Goal: Task Accomplishment & Management: Use online tool/utility

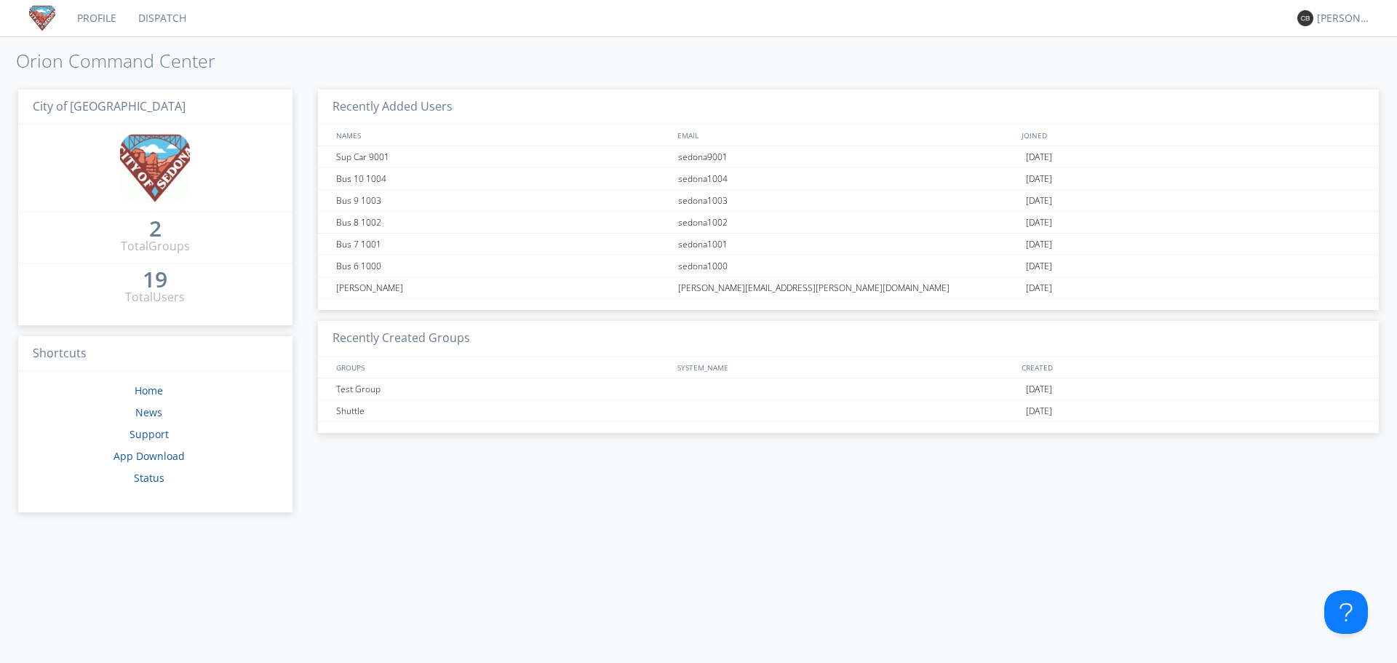
click at [101, 18] on link "Profile" at bounding box center [96, 18] width 61 height 36
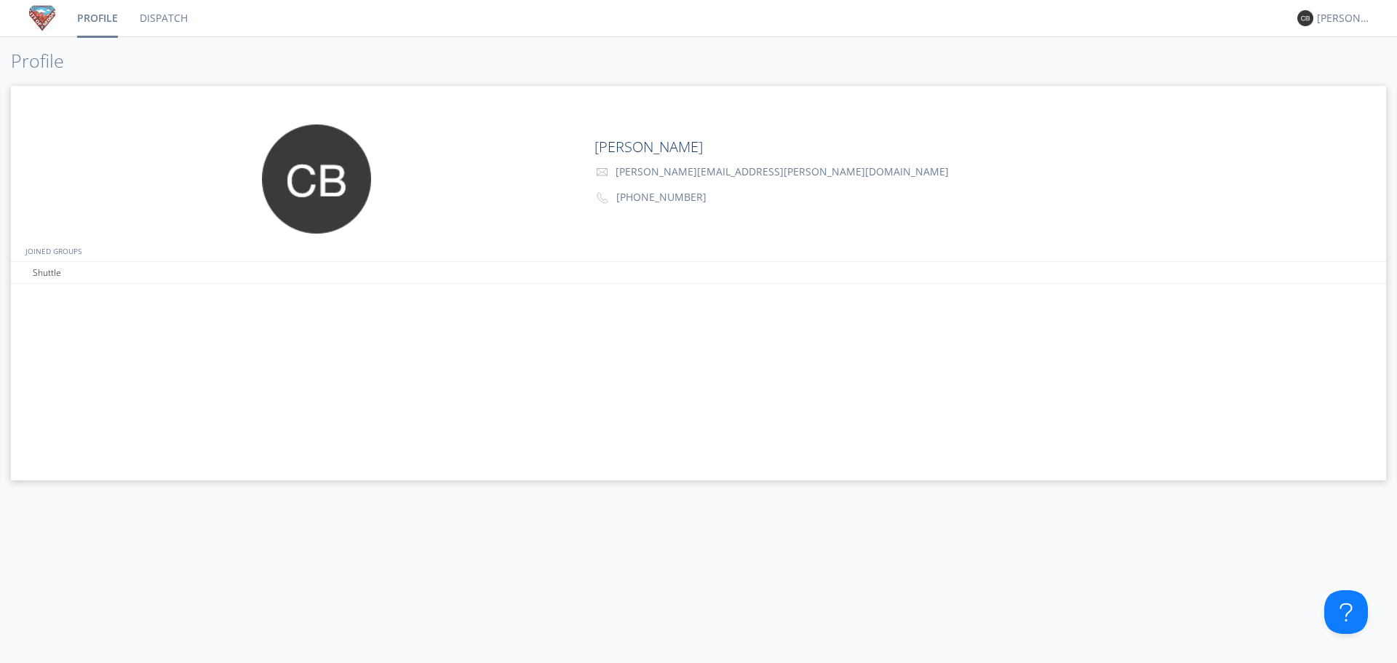
click at [171, 16] on link "Dispatch" at bounding box center [164, 18] width 70 height 36
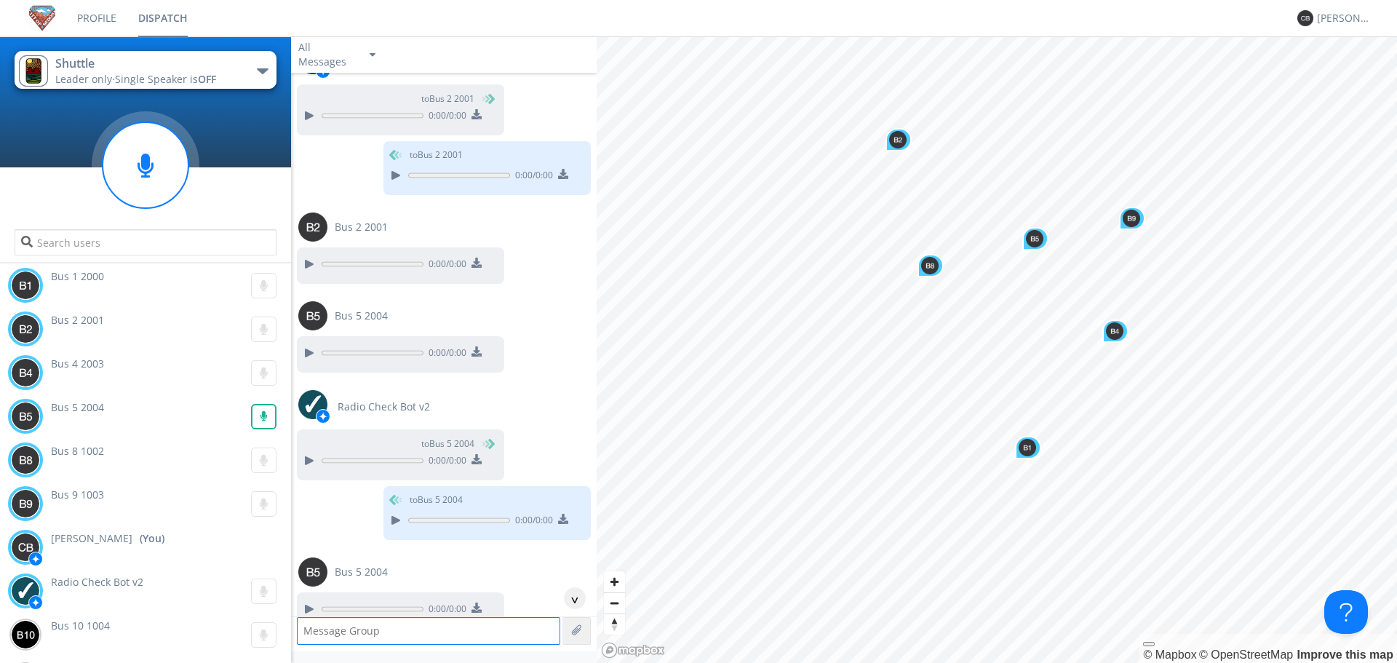
scroll to position [1200, 0]
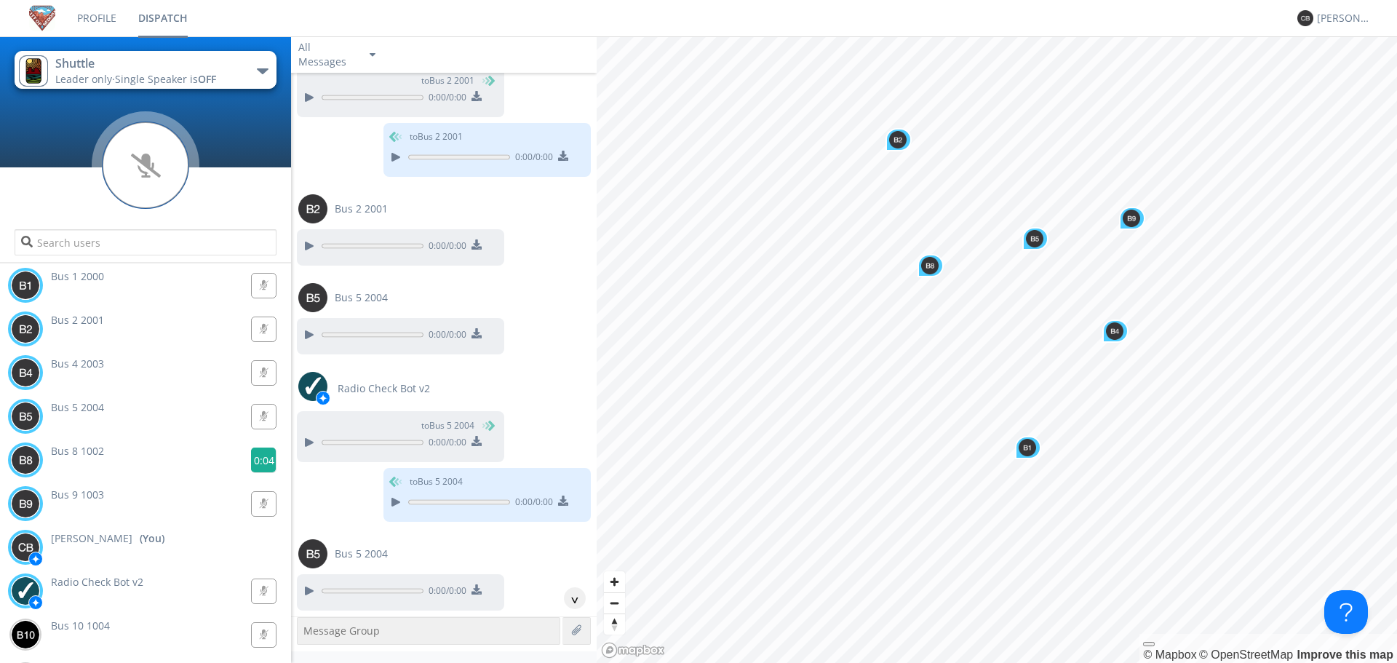
click at [251, 457] on g at bounding box center [263, 460] width 25 height 25
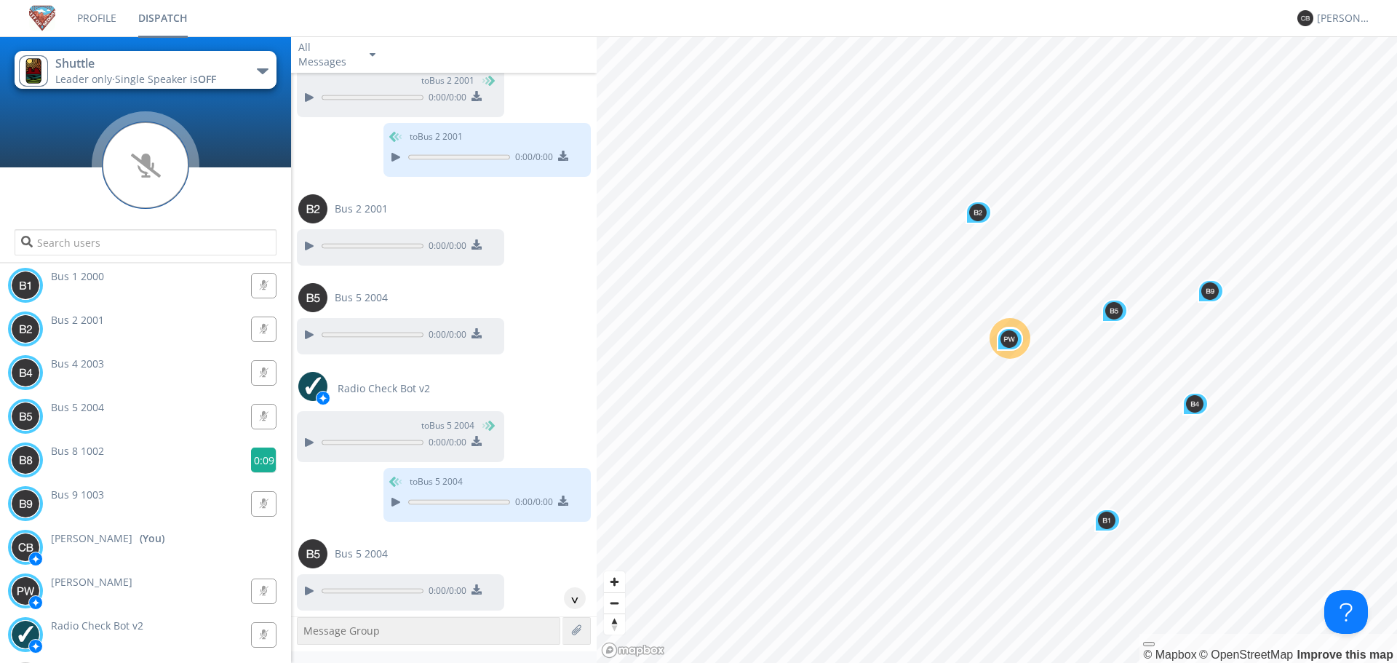
click at [251, 456] on g at bounding box center [263, 460] width 25 height 25
click at [256, 461] on g at bounding box center [263, 460] width 25 height 25
click at [255, 458] on g at bounding box center [263, 460] width 25 height 25
click at [258, 498] on g at bounding box center [263, 503] width 25 height 25
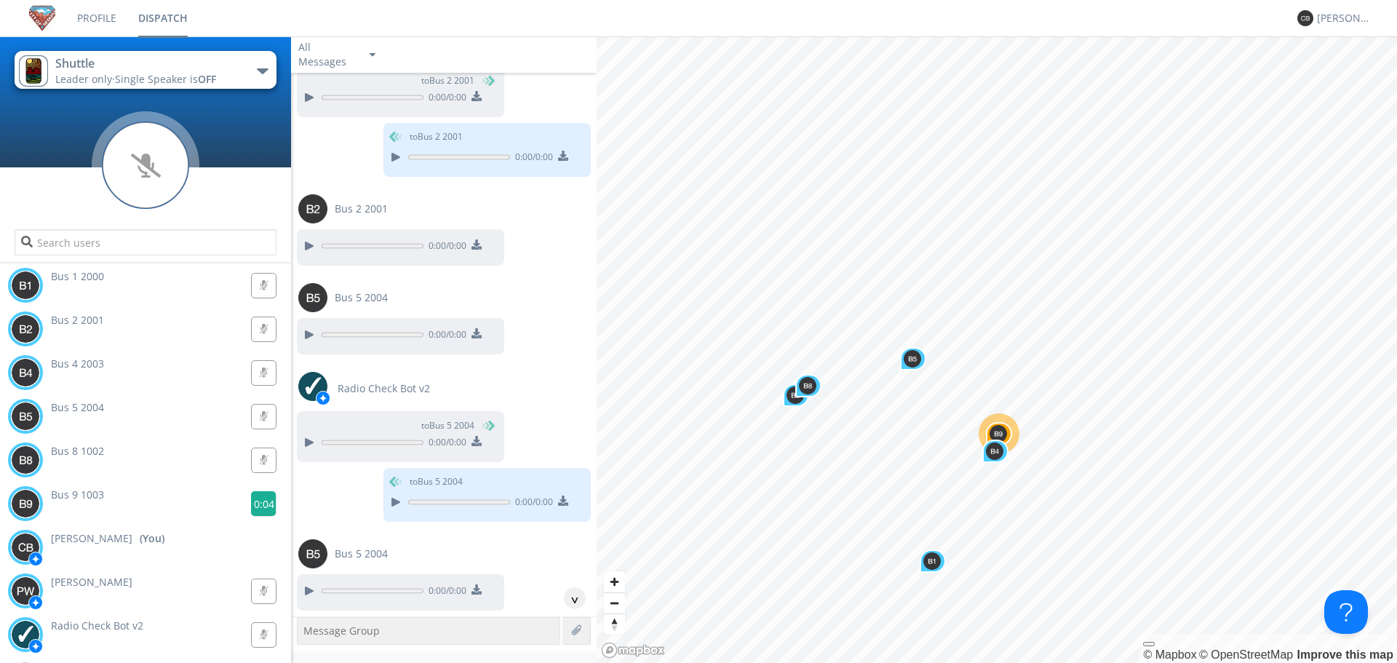
click at [254, 501] on g at bounding box center [263, 503] width 25 height 25
